Goal: Information Seeking & Learning: Find specific fact

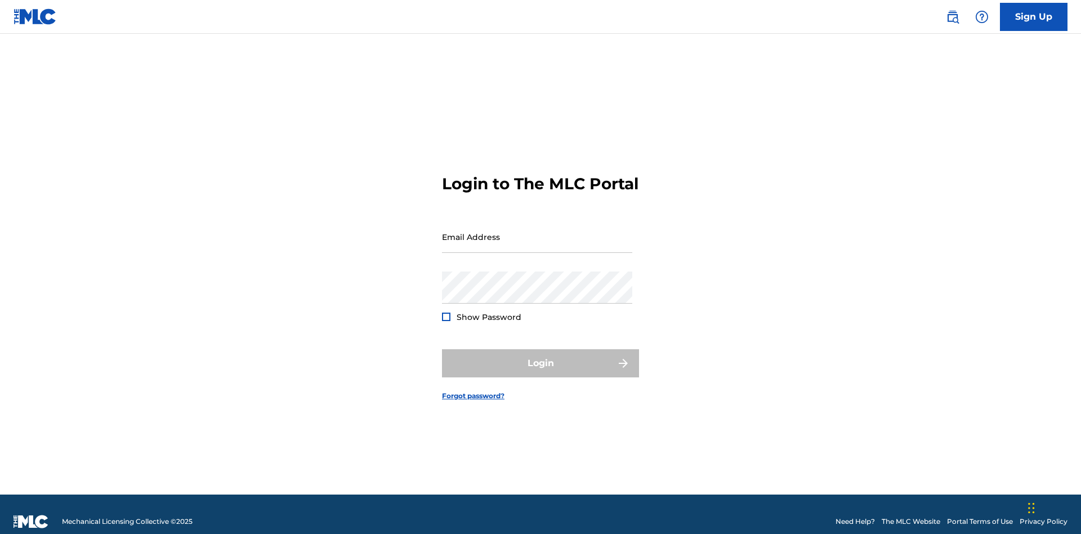
scroll to position [15, 0]
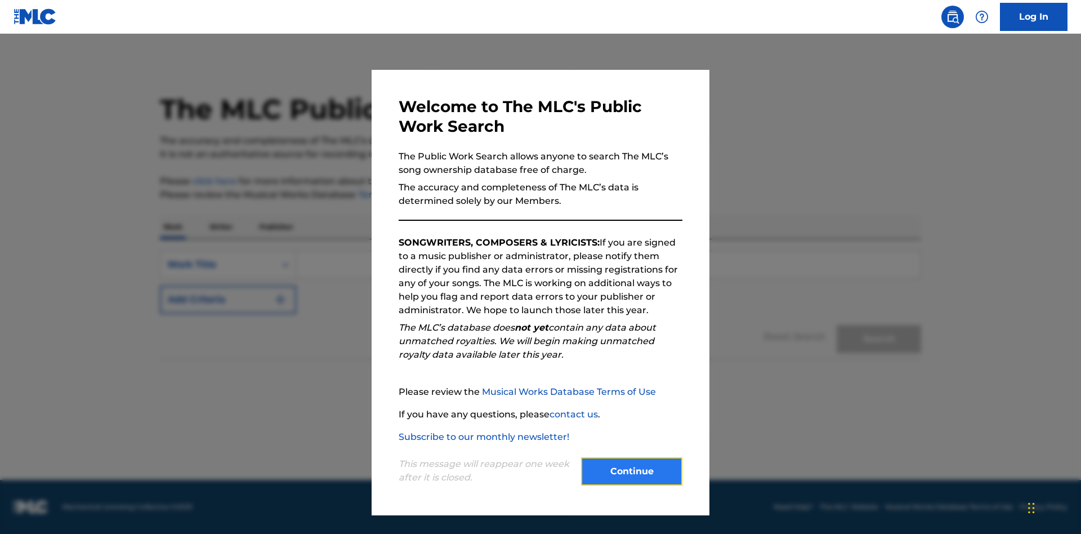
click at [632, 471] on button "Continue" at bounding box center [631, 471] width 101 height 28
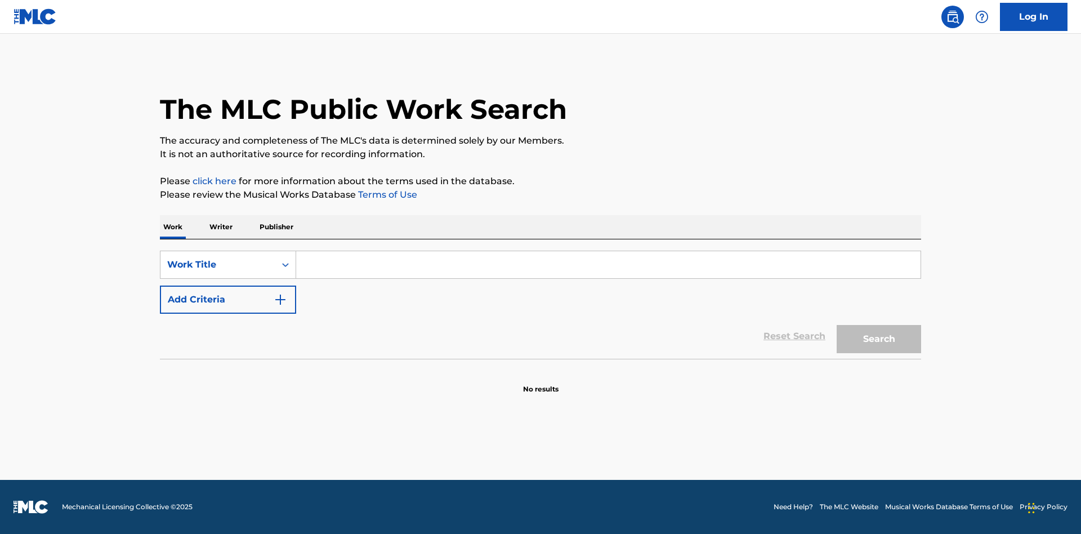
click at [608, 265] on input "Search Form" at bounding box center [608, 264] width 624 height 27
type input "MENEAME"
click at [879, 339] on button "Search" at bounding box center [879, 339] width 84 height 28
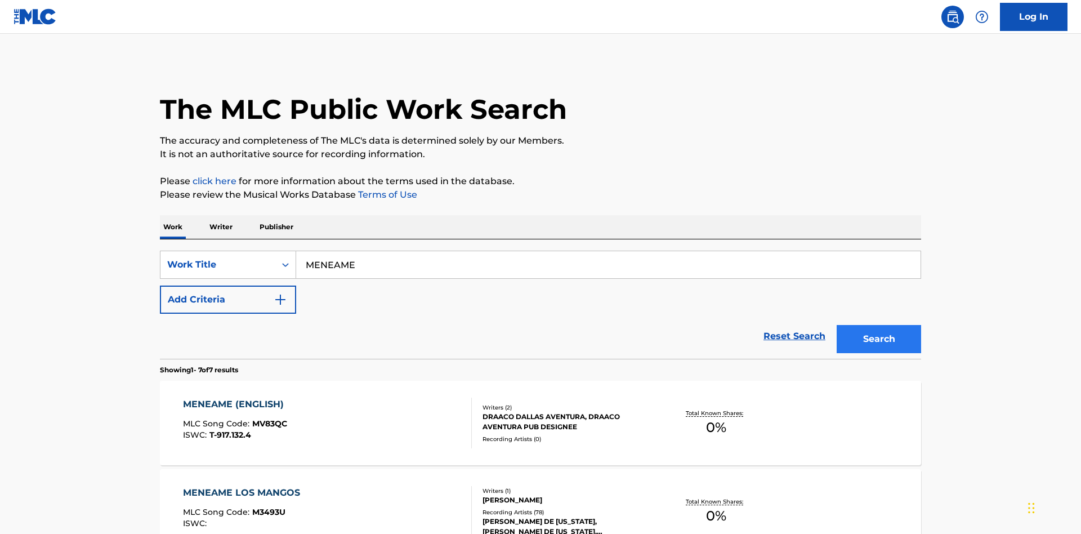
scroll to position [574, 0]
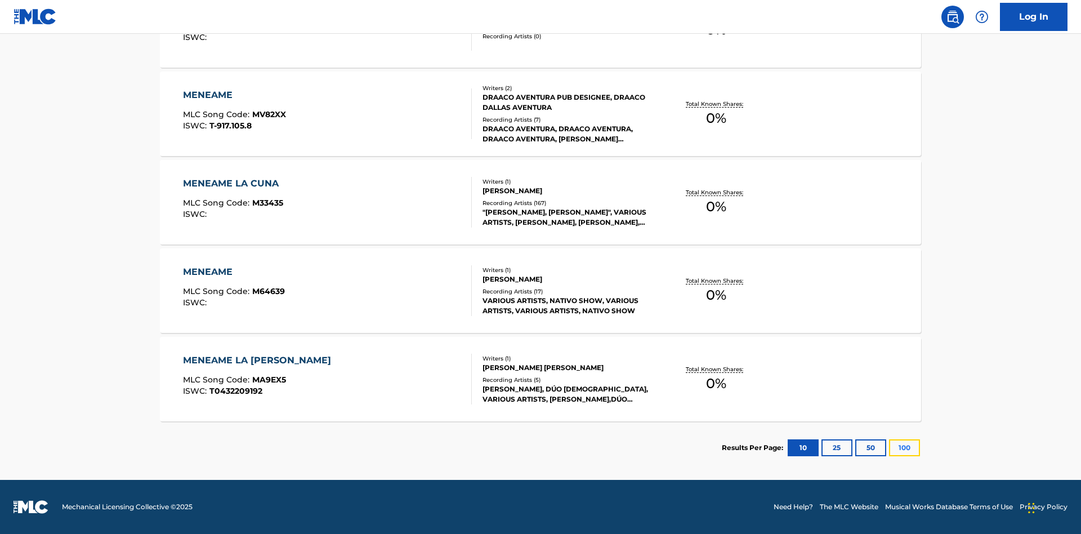
click at [889, 448] on button "100" at bounding box center [904, 447] width 31 height 17
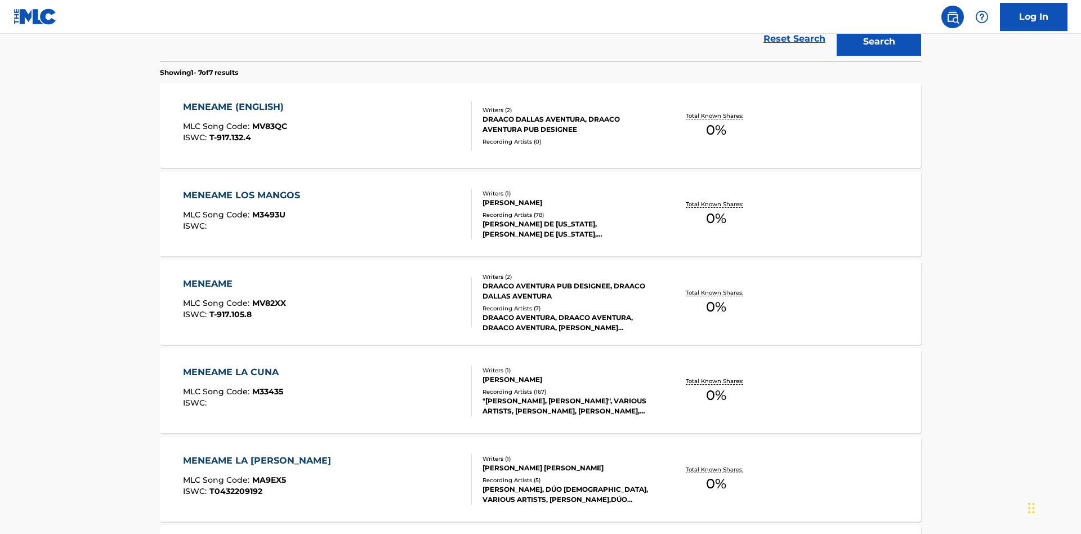
scroll to position [507, 0]
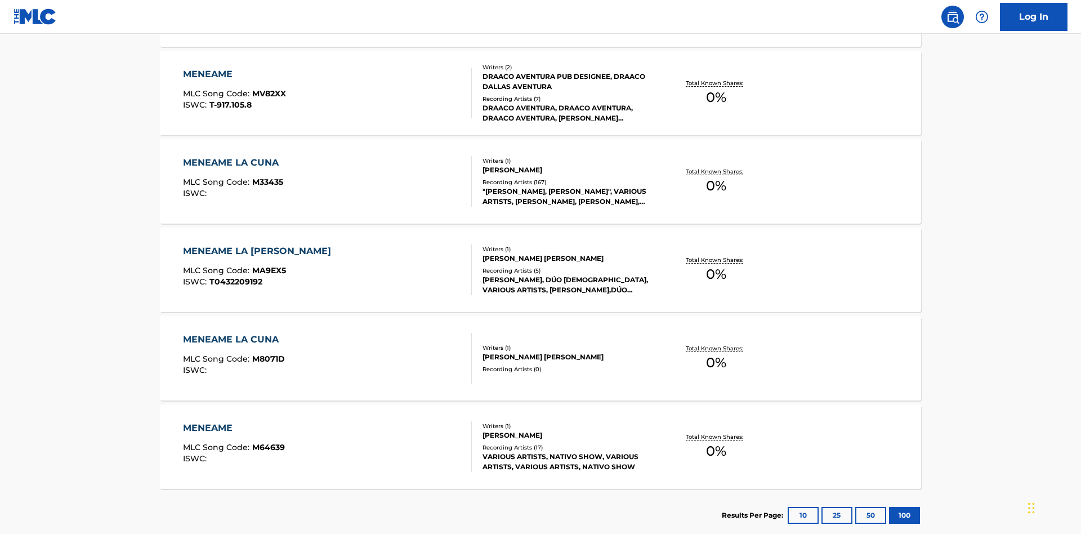
click at [234, 74] on div "MENEAME" at bounding box center [234, 75] width 103 height 14
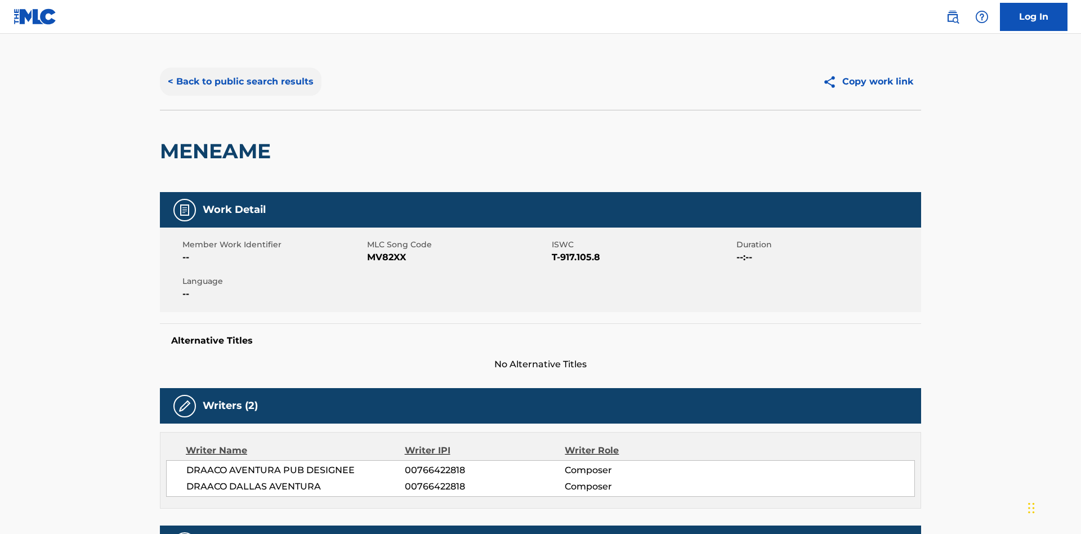
click at [239, 82] on button "< Back to public search results" at bounding box center [241, 82] width 162 height 28
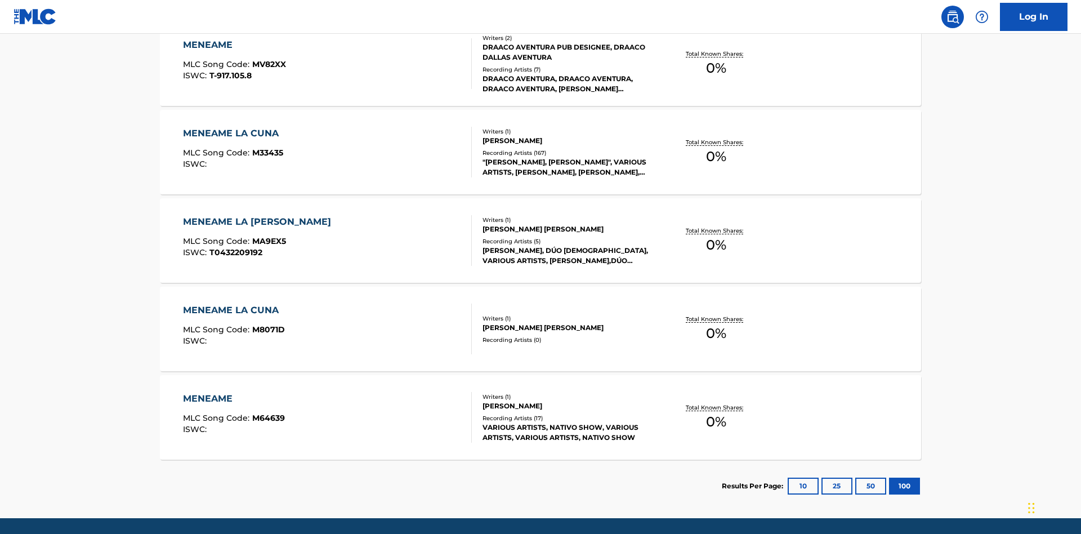
scroll to position [186, 0]
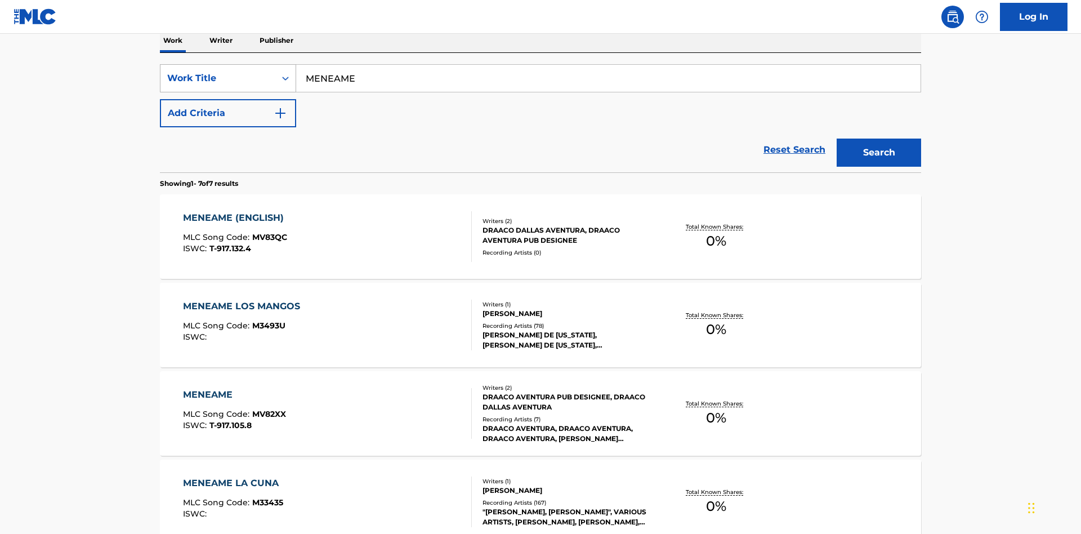
click at [218, 78] on div "Work Title" at bounding box center [217, 79] width 101 height 14
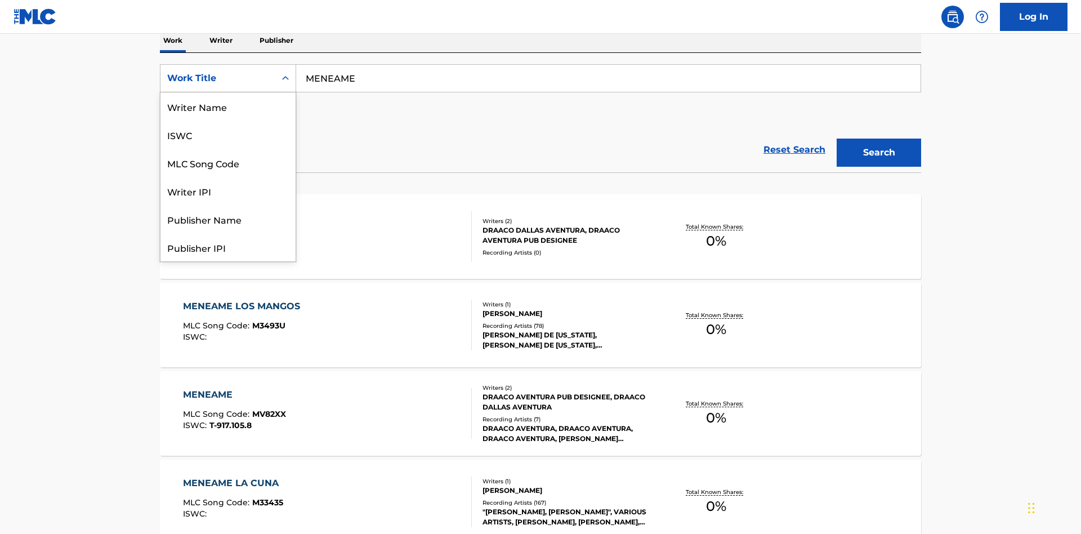
scroll to position [56, 0]
click at [228, 92] on div "ISWC" at bounding box center [227, 78] width 135 height 28
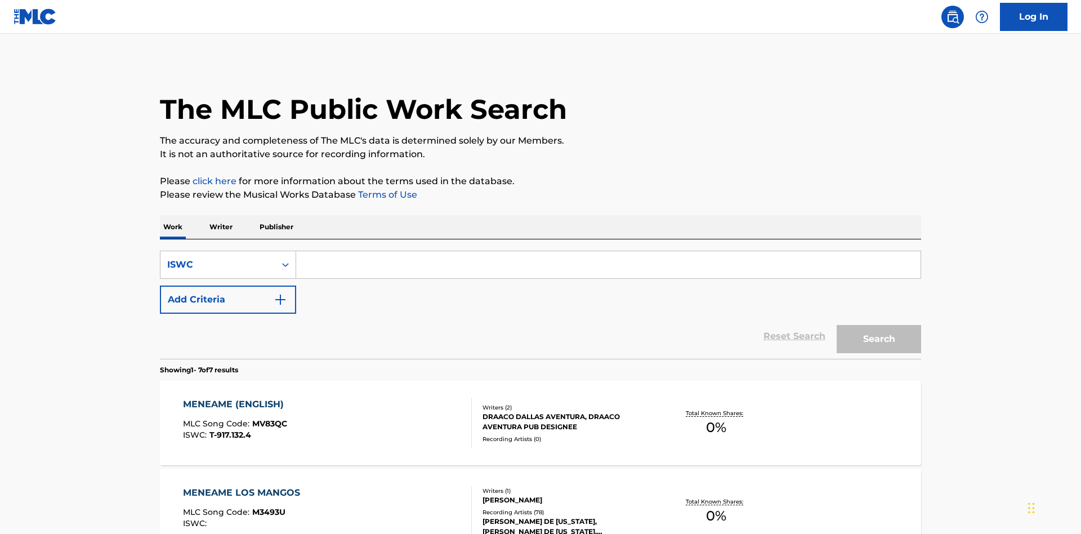
scroll to position [184, 0]
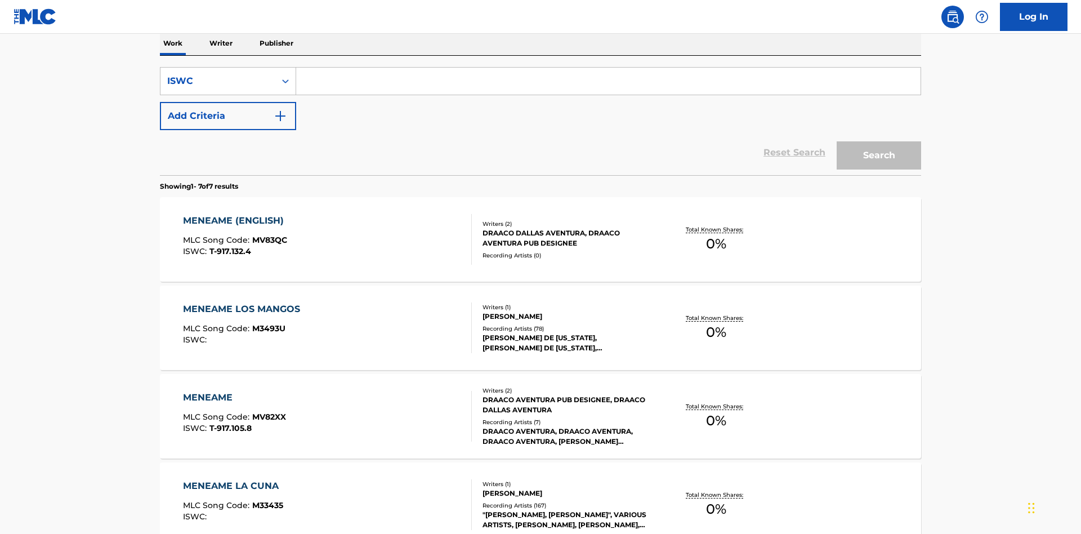
click at [608, 81] on input "Search Form" at bounding box center [608, 81] width 624 height 27
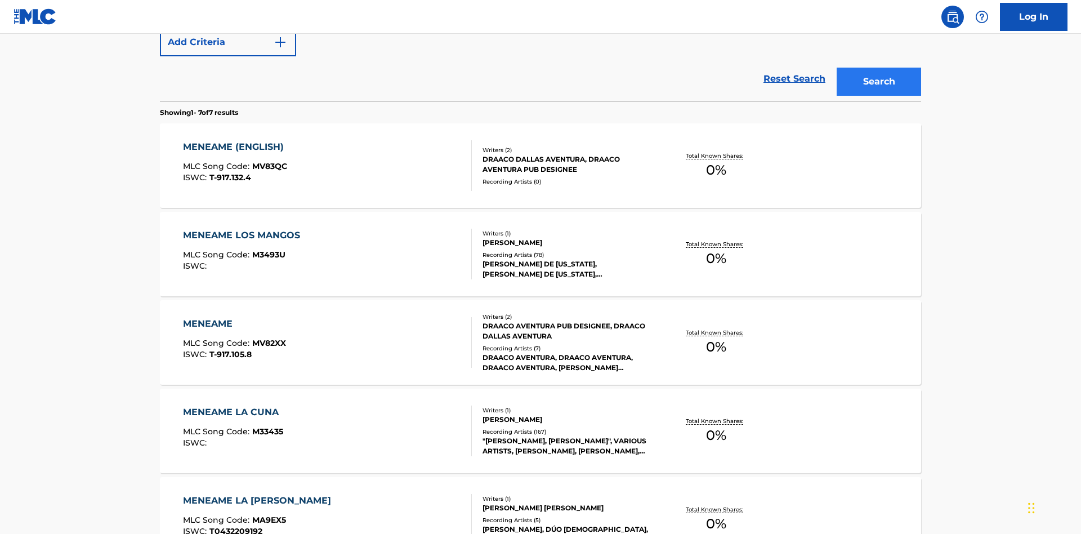
type input "T-917.105.8"
click at [879, 82] on button "Search" at bounding box center [879, 82] width 84 height 28
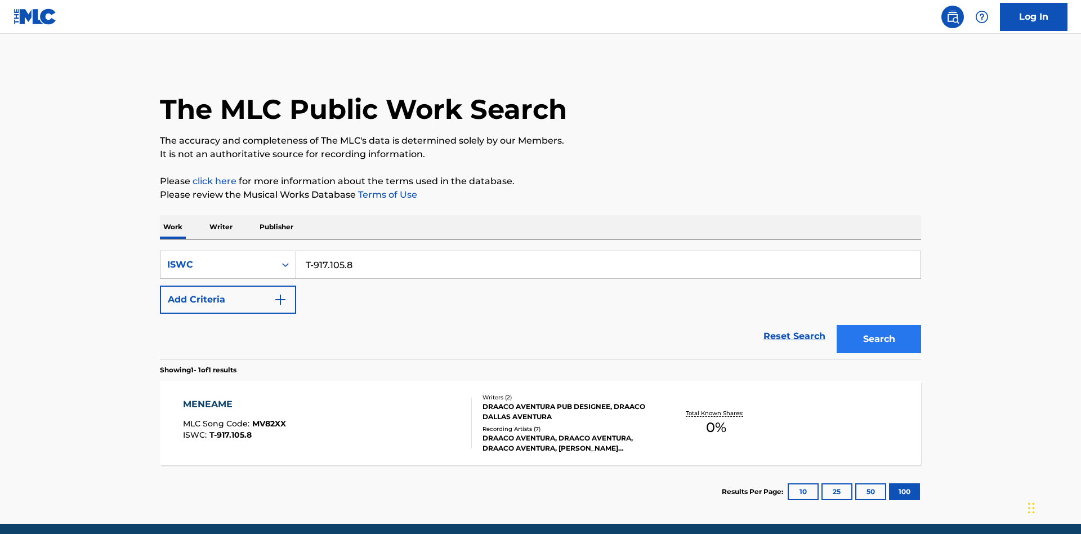
scroll to position [44, 0]
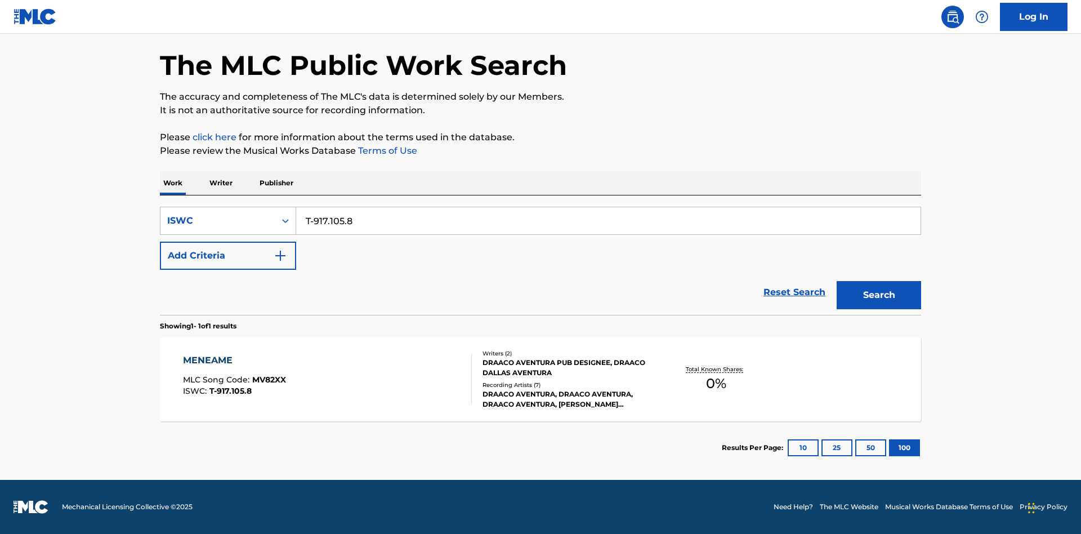
click at [234, 360] on div "MENEAME" at bounding box center [234, 361] width 103 height 14
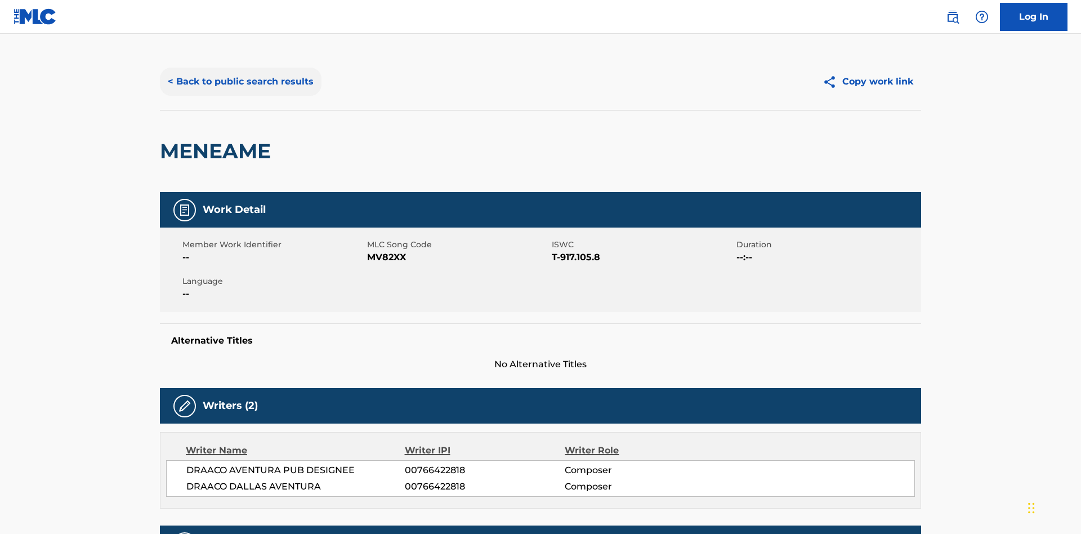
click at [239, 82] on button "< Back to public search results" at bounding box center [241, 82] width 162 height 28
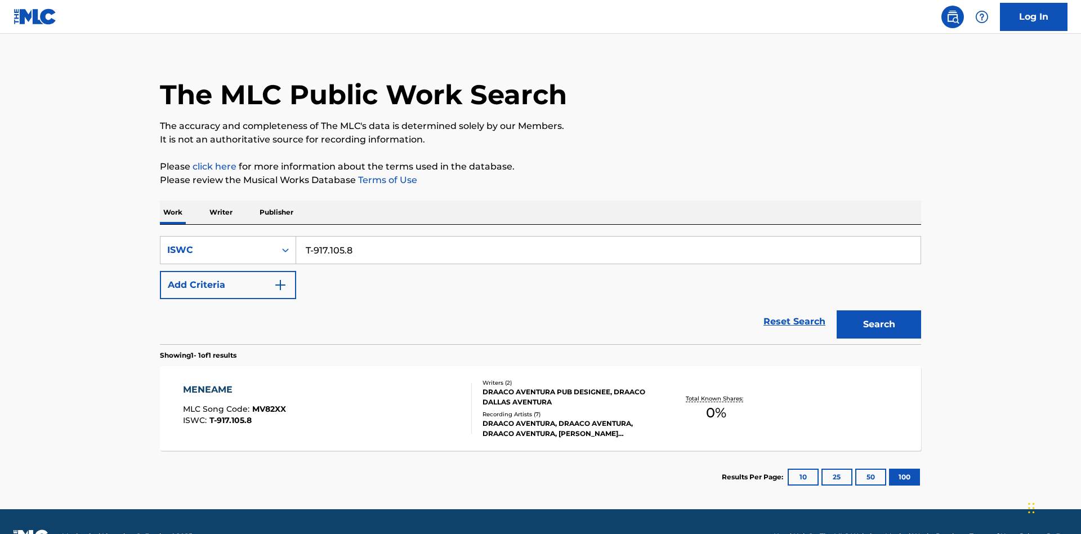
scroll to position [44, 0]
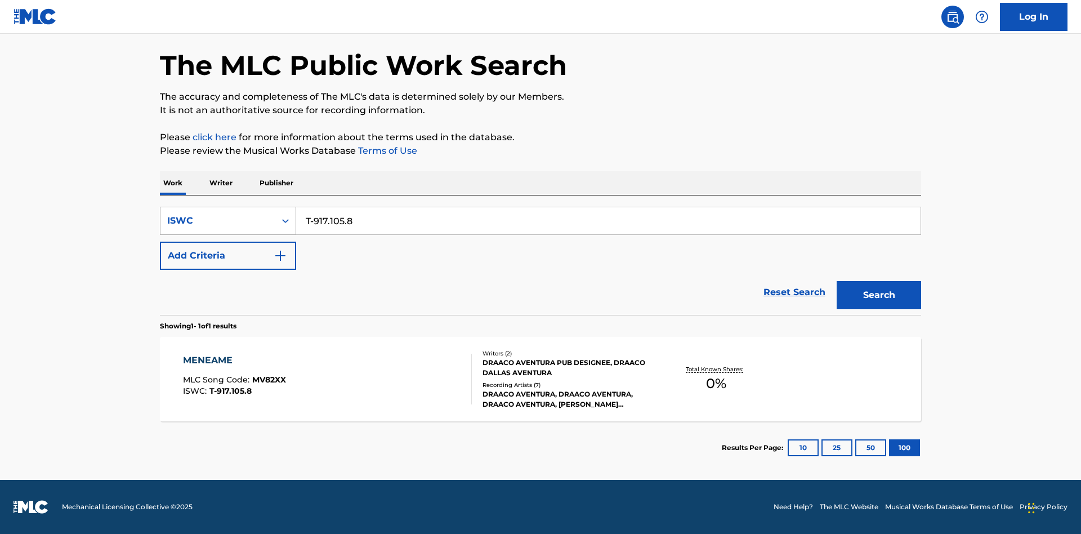
click at [218, 221] on div "ISWC" at bounding box center [217, 221] width 101 height 14
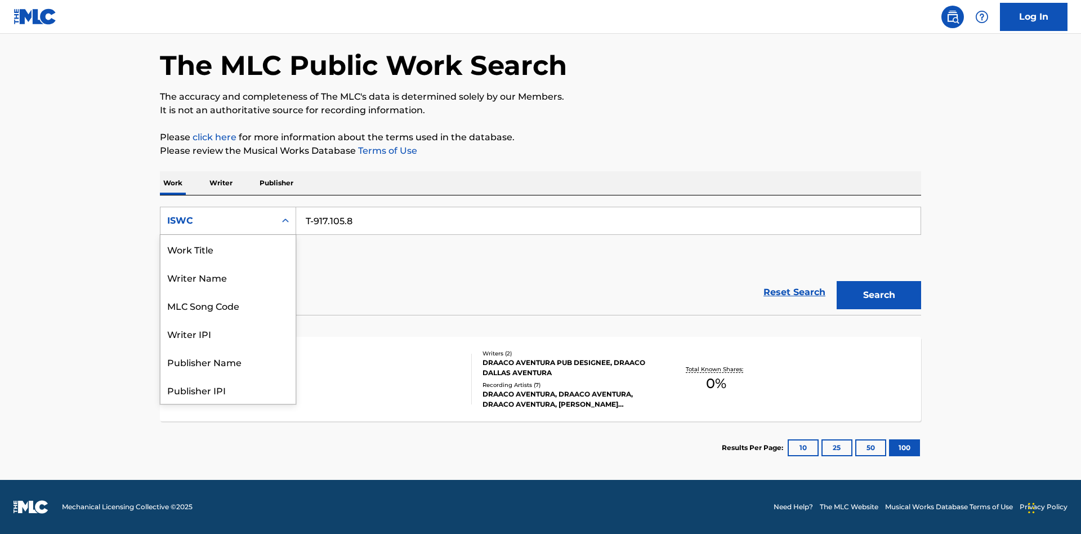
scroll to position [56, 0]
click at [228, 249] on div "MLC Song Code" at bounding box center [227, 249] width 135 height 28
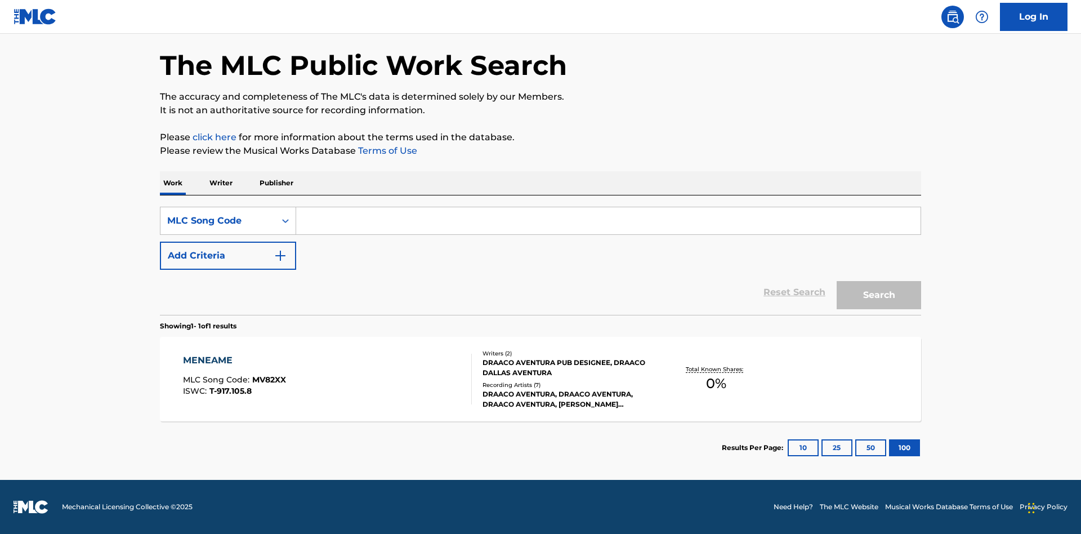
click at [608, 221] on input "Search Form" at bounding box center [608, 220] width 624 height 27
type input "MV82XX"
click at [879, 295] on button "Search" at bounding box center [879, 295] width 84 height 28
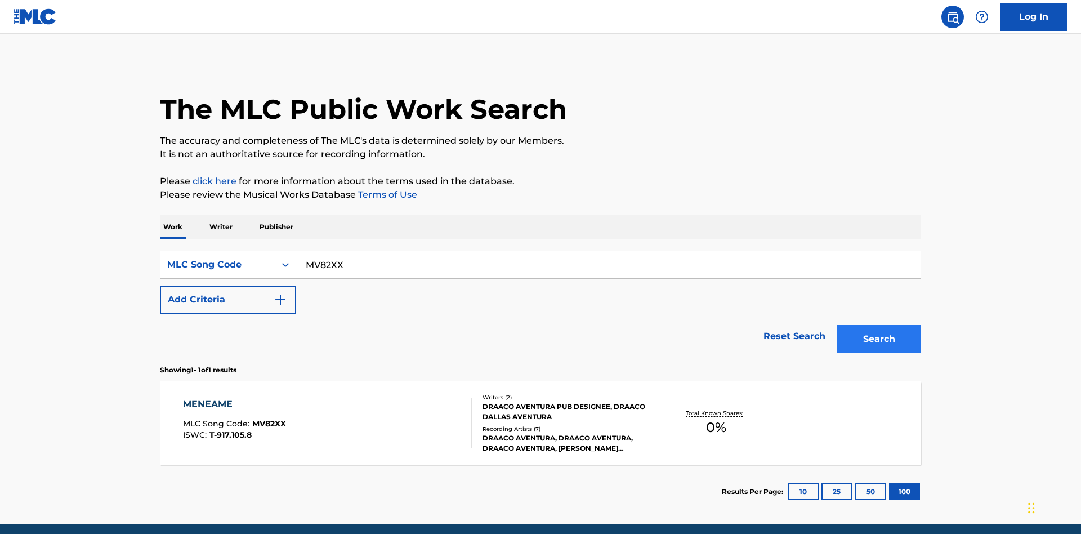
scroll to position [44, 0]
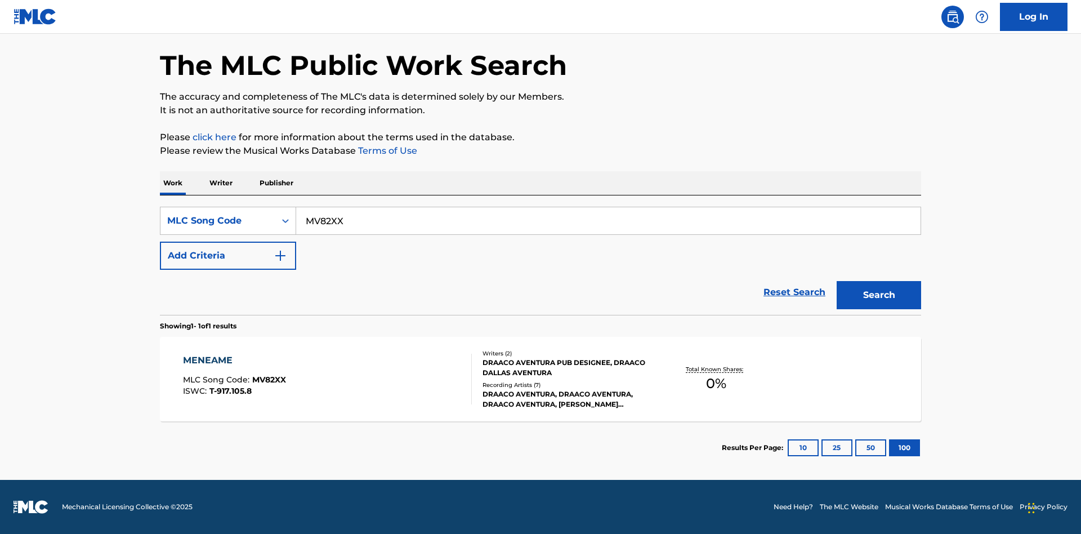
click at [234, 360] on div "MENEAME" at bounding box center [234, 361] width 103 height 14
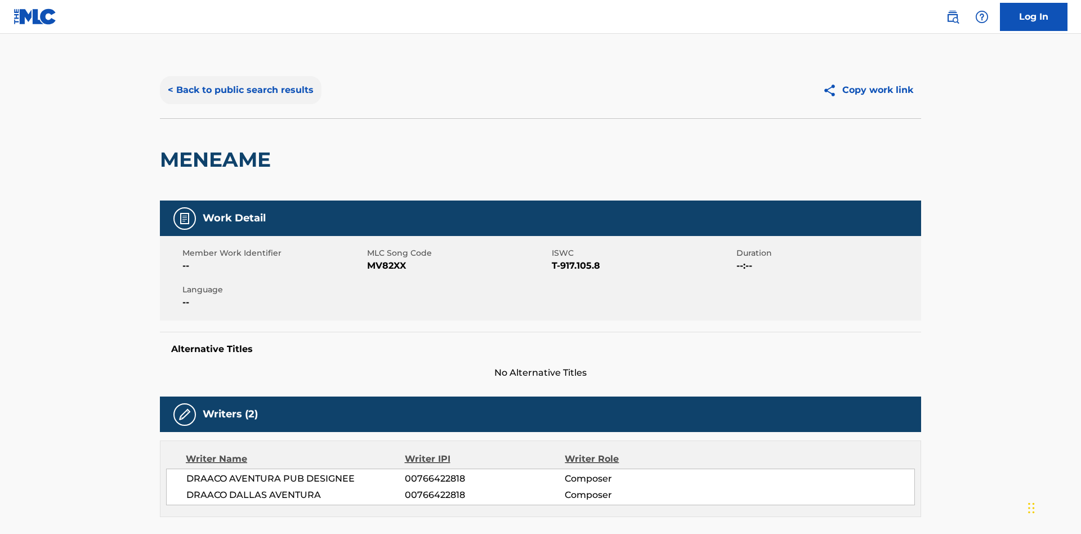
click at [239, 82] on button "< Back to public search results" at bounding box center [241, 90] width 162 height 28
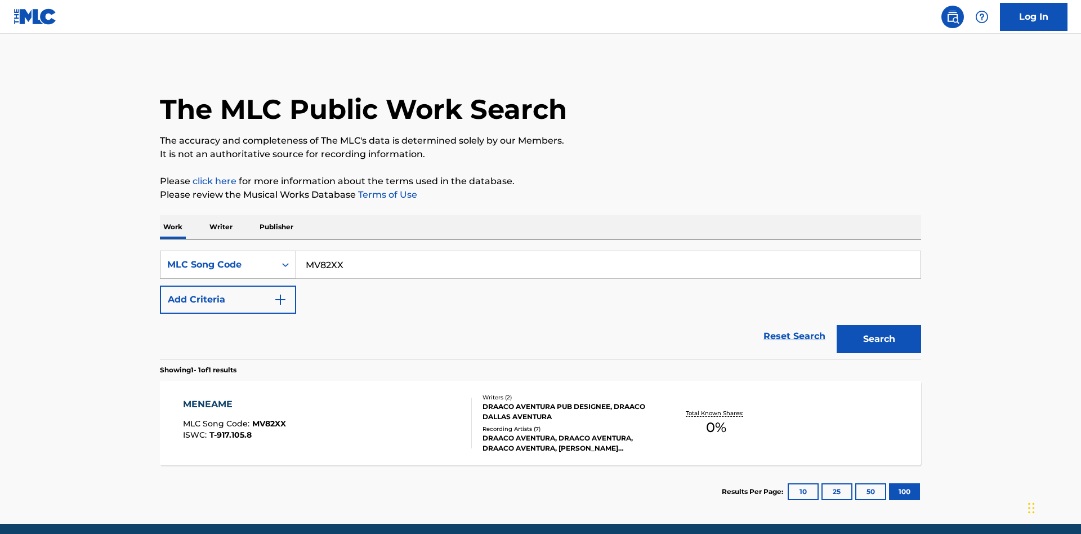
click at [218, 258] on div "MLC Song Code" at bounding box center [217, 265] width 101 height 14
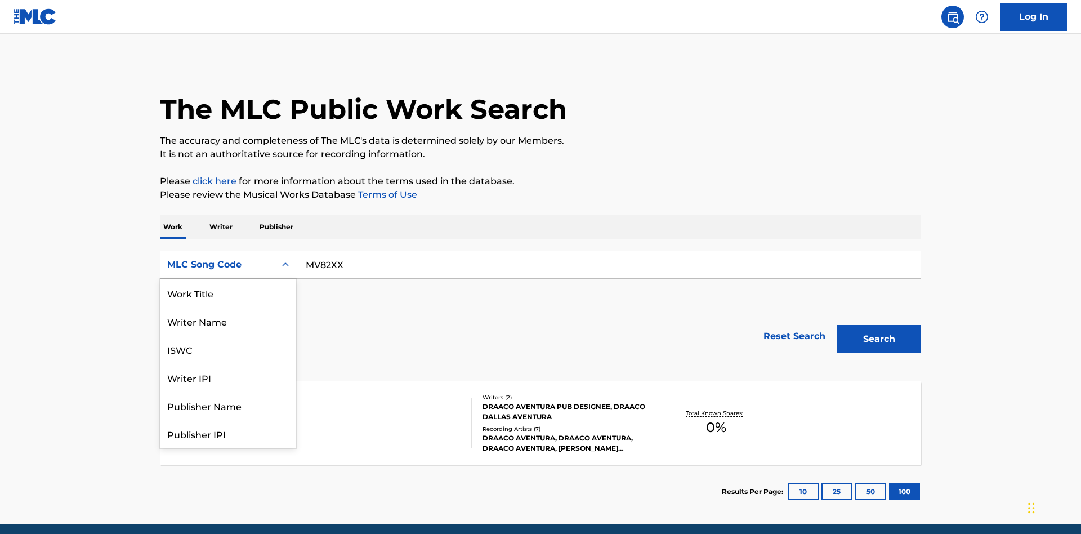
scroll to position [44, 0]
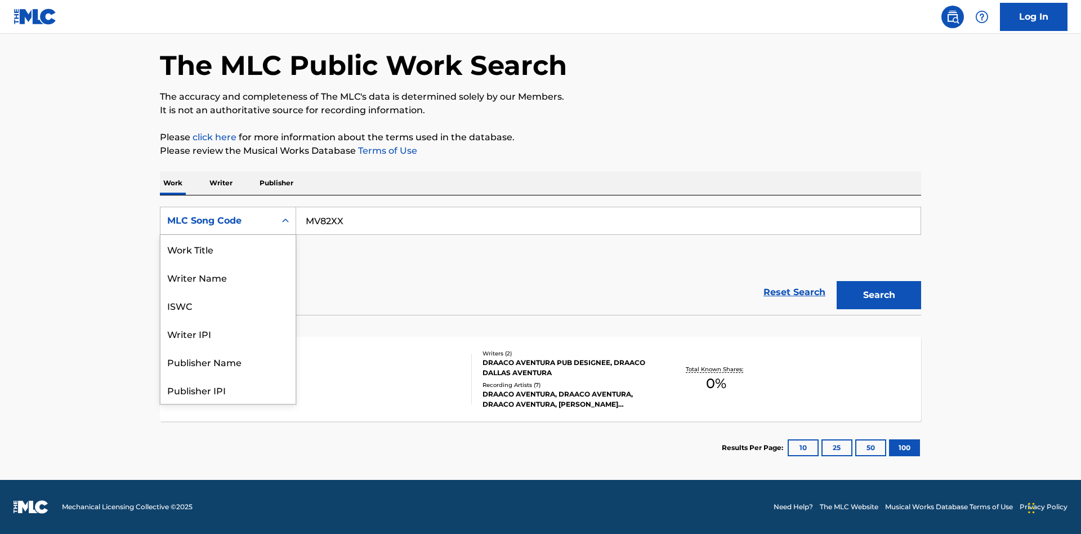
click at [228, 291] on div "Writer Name" at bounding box center [227, 277] width 135 height 28
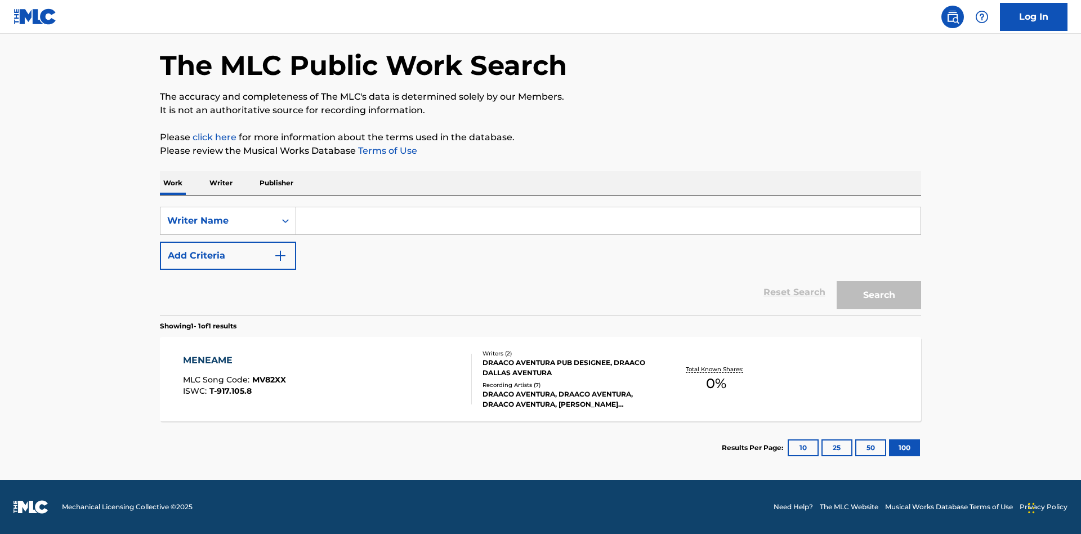
click at [608, 221] on input "Search Form" at bounding box center [608, 220] width 624 height 27
type input "DRAACO DALLAS AVENTURA"
click at [879, 295] on button "Search" at bounding box center [879, 295] width 84 height 28
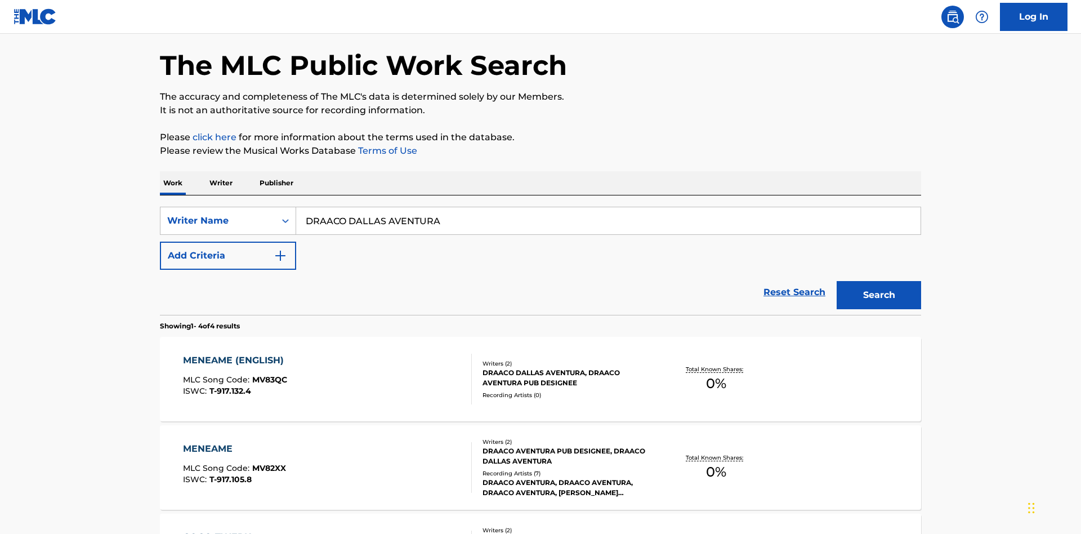
click at [234, 442] on div "MENEAME" at bounding box center [234, 449] width 103 height 14
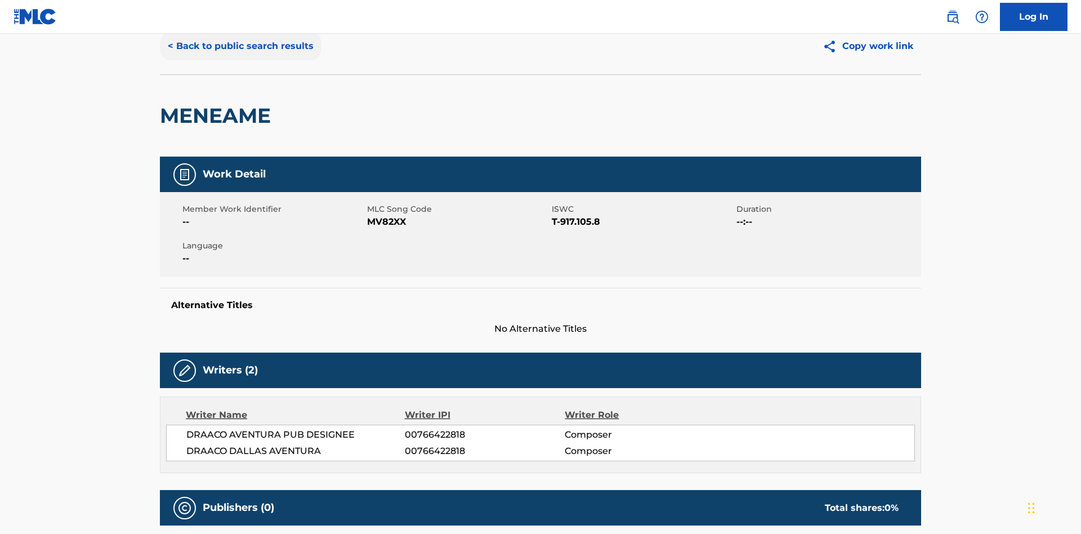
click at [239, 60] on button "< Back to public search results" at bounding box center [241, 46] width 162 height 28
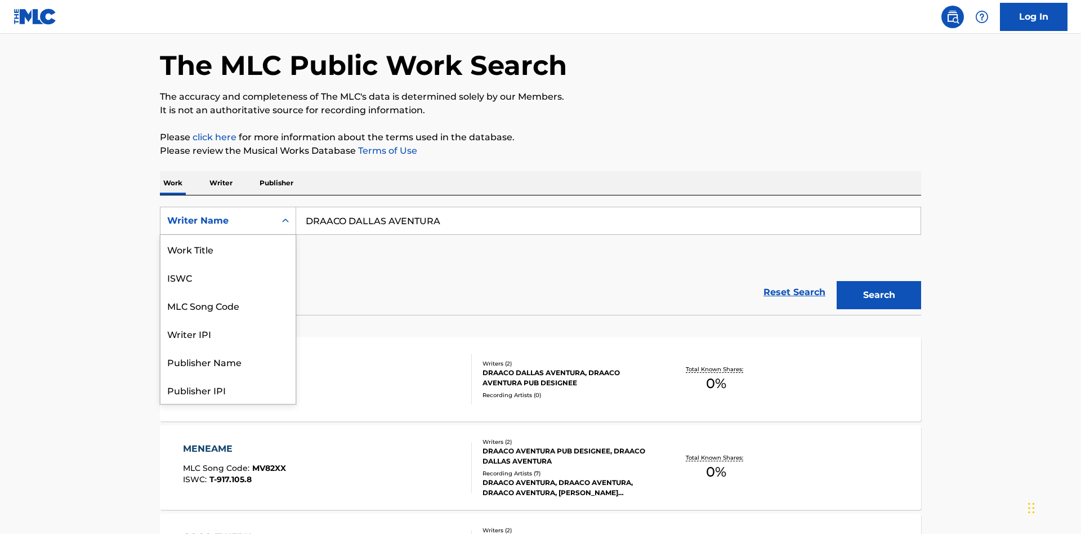
click at [228, 319] on div "Writer IPI" at bounding box center [227, 333] width 135 height 28
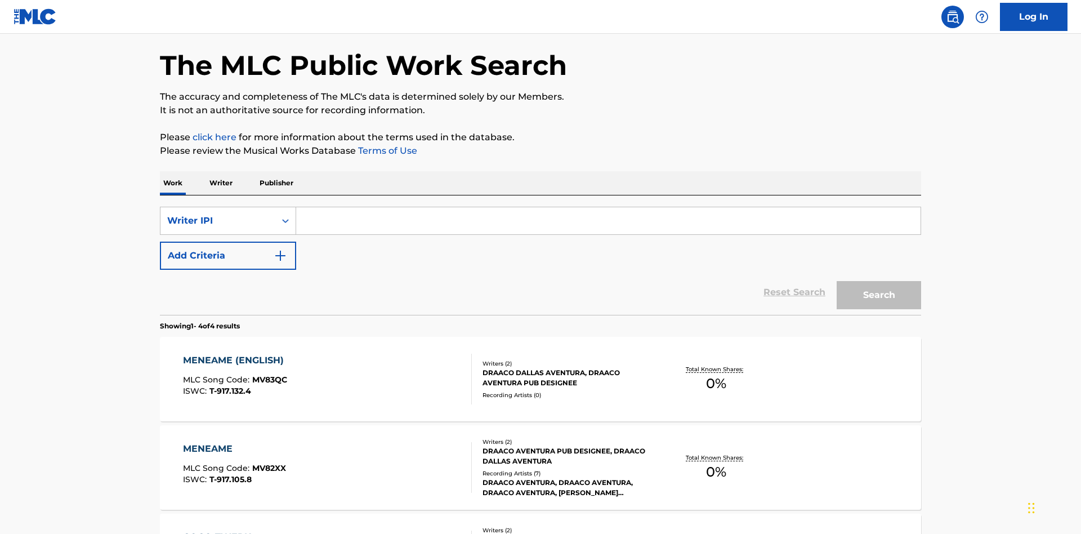
click at [608, 207] on input "Search Form" at bounding box center [608, 220] width 624 height 27
type input "00766422818"
click at [879, 281] on button "Search" at bounding box center [879, 295] width 84 height 28
click at [234, 442] on div "MENEAME" at bounding box center [234, 449] width 103 height 14
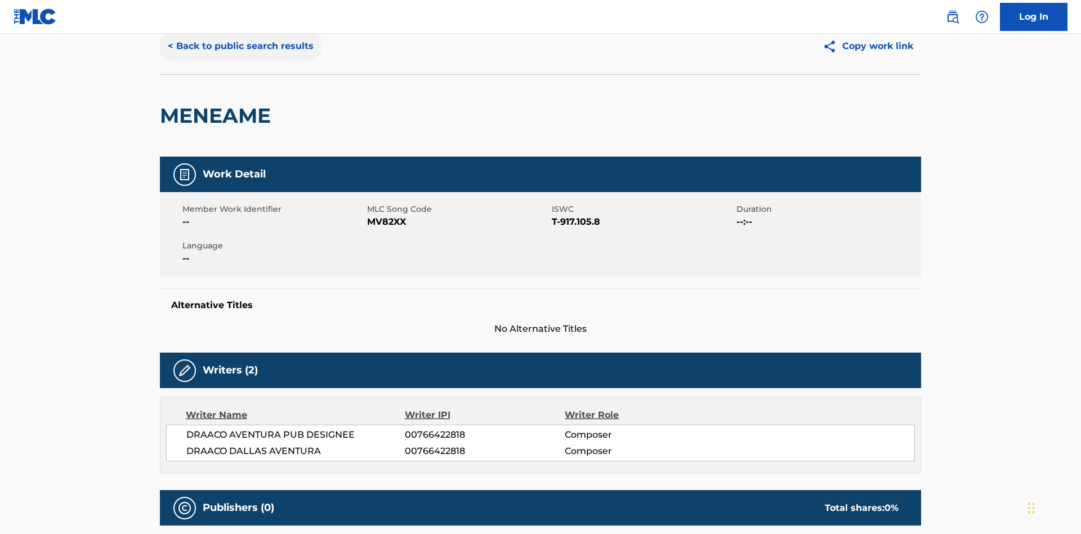
click at [239, 60] on button "< Back to public search results" at bounding box center [241, 46] width 162 height 28
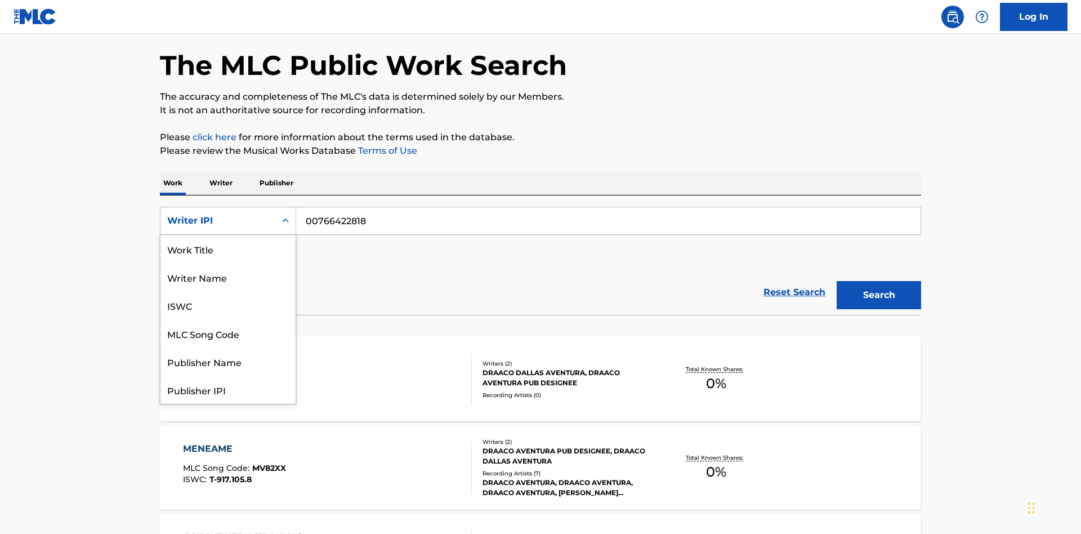
click at [228, 347] on div "Publisher Name" at bounding box center [227, 361] width 135 height 28
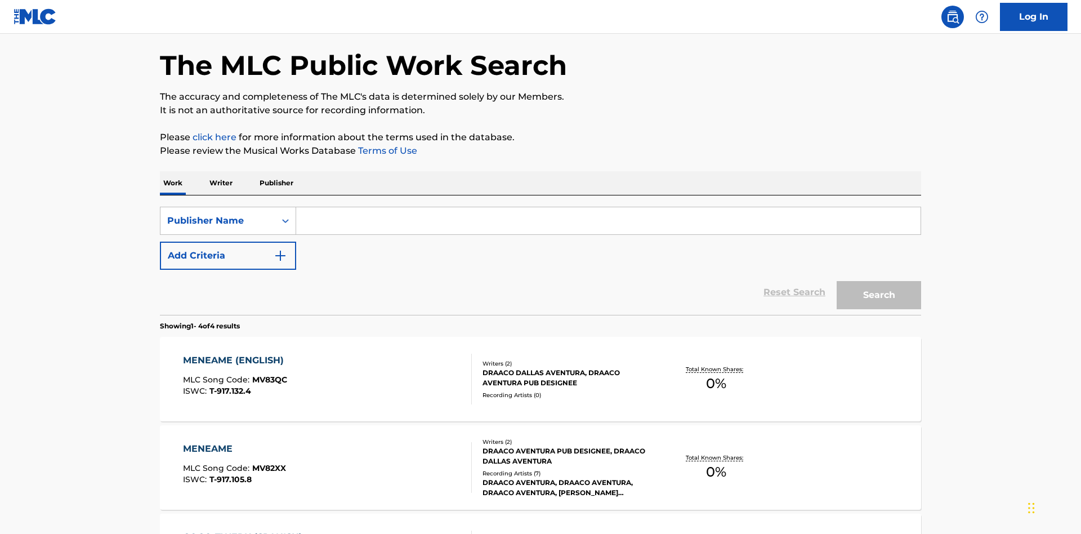
click at [608, 207] on input "Search Form" at bounding box center [608, 220] width 624 height 27
type input "DRAACO AVENTURA PUB DESIGNEE"
click at [879, 281] on button "Search" at bounding box center [879, 295] width 84 height 28
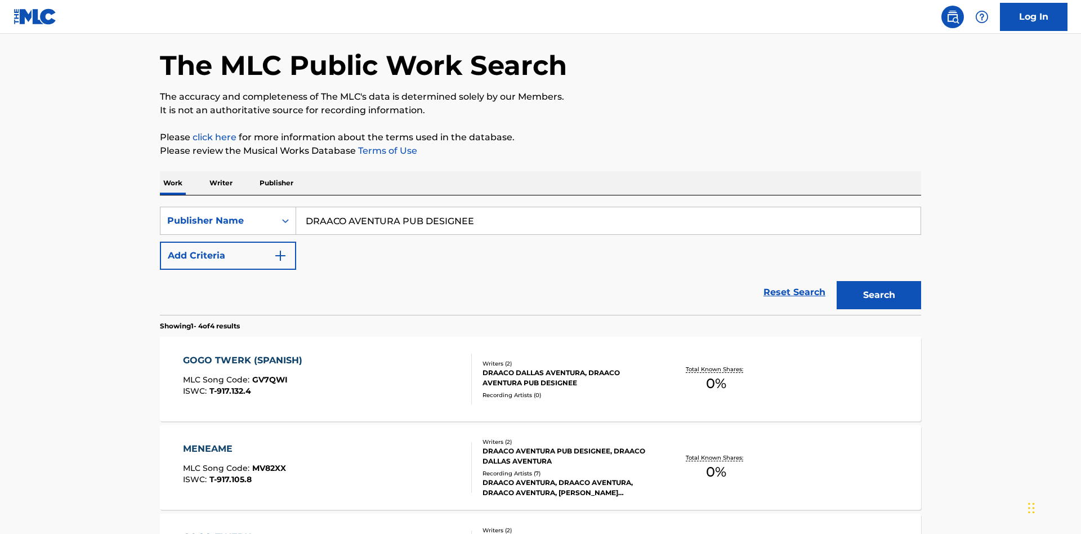
click at [234, 442] on div "MENEAME" at bounding box center [234, 449] width 103 height 14
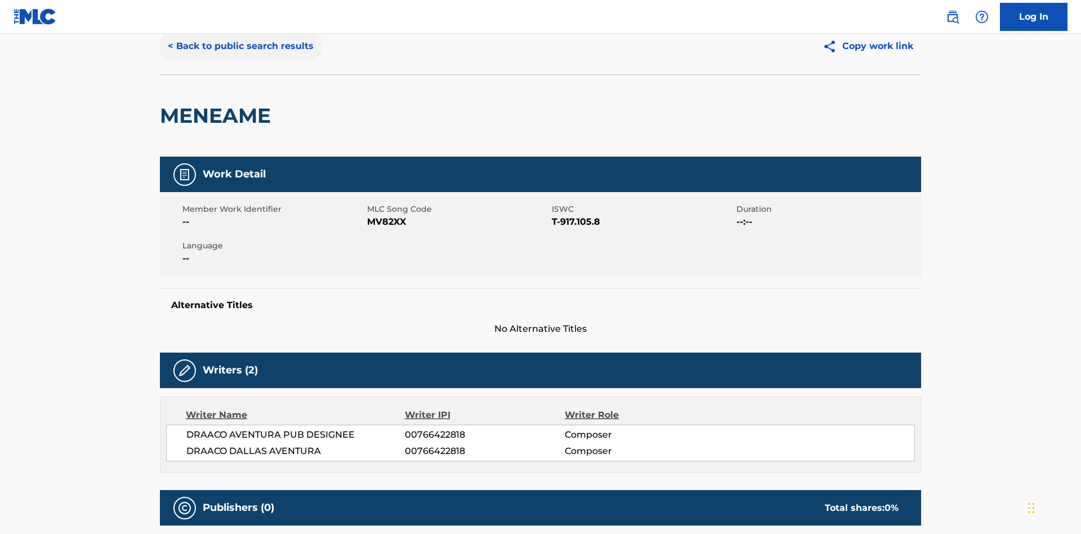
click at [239, 60] on button "< Back to public search results" at bounding box center [241, 46] width 162 height 28
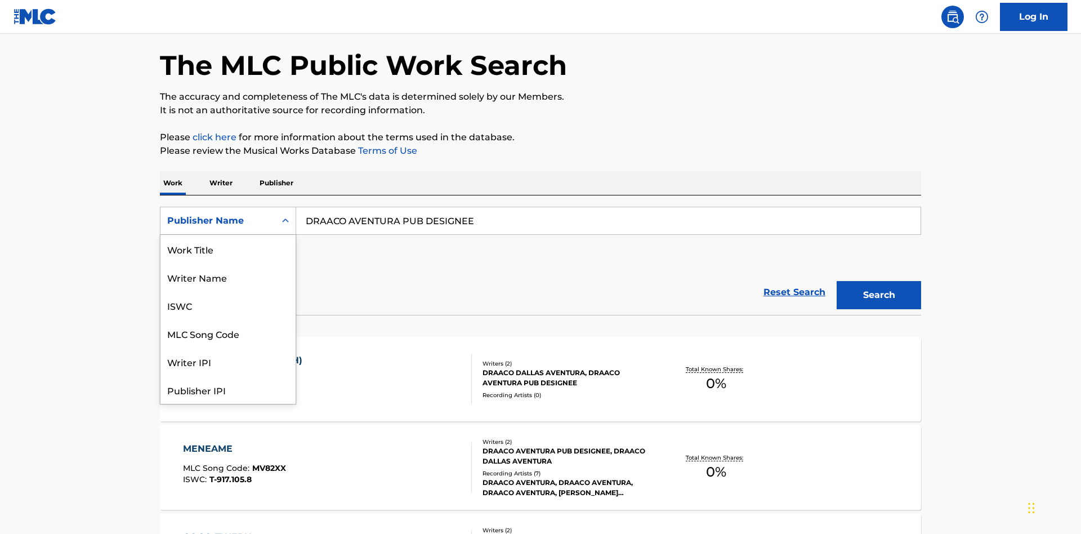
click at [228, 376] on div "Publisher IPI" at bounding box center [227, 390] width 135 height 28
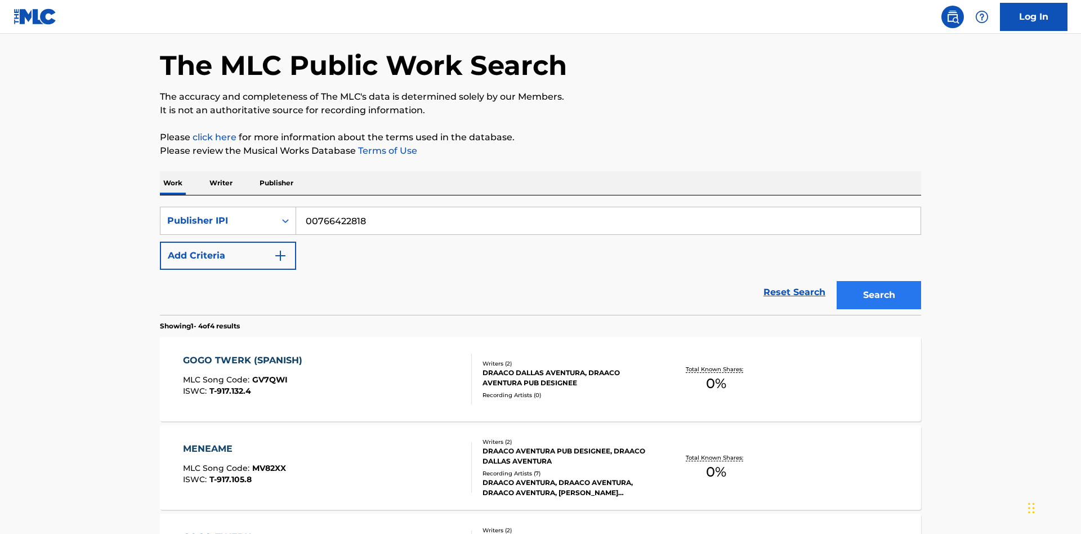
type input "00766422818"
click at [879, 281] on button "Search" at bounding box center [879, 295] width 84 height 28
